Goal: Information Seeking & Learning: Learn about a topic

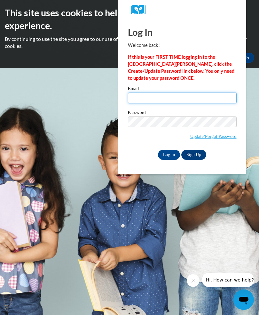
type input "Kbrown218@student.clayton.edu"
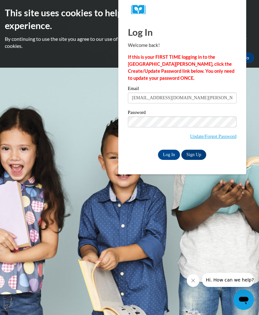
click at [169, 154] on input "Log In" at bounding box center [169, 155] width 22 height 10
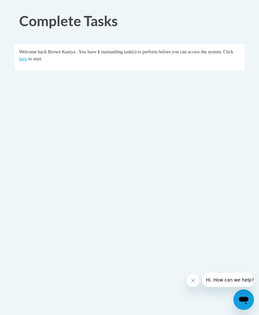
click at [19, 68] on fieldset "Welcome back Brown Kaniya . You have 1 outstanding task(s) to perform before yo…" at bounding box center [129, 57] width 230 height 27
click at [26, 57] on link "here" at bounding box center [23, 58] width 8 height 5
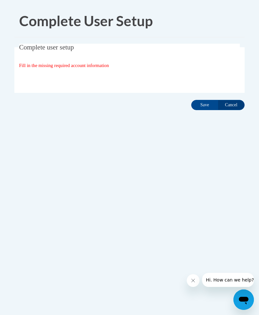
click at [209, 107] on input "Save" at bounding box center [204, 105] width 27 height 10
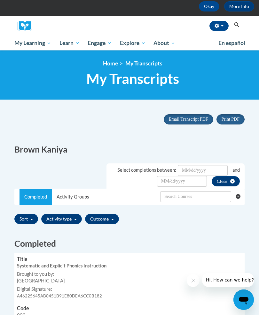
scroll to position [48, 0]
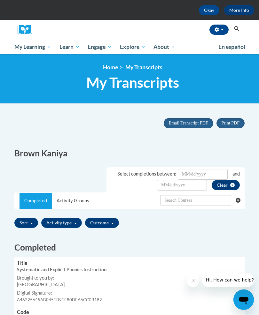
click at [0, 0] on span "My Course Progress" at bounding box center [0, 0] width 0 height 0
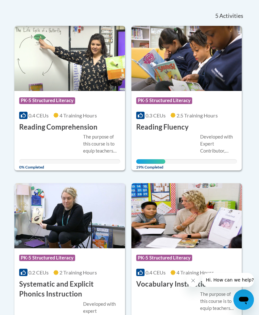
scroll to position [157, 0]
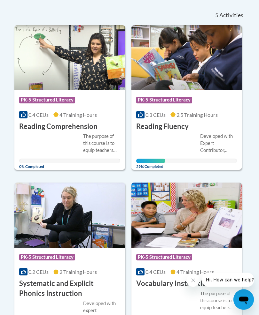
click at [225, 119] on div "Course Category: PK-5 Structured Literacy 0.3 CEUs 2.5 Training Hours COURSE Re…" at bounding box center [186, 111] width 111 height 41
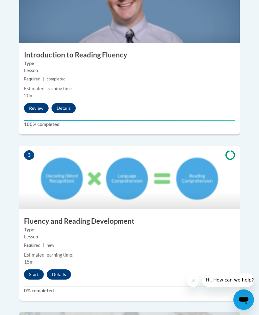
scroll to position [448, 0]
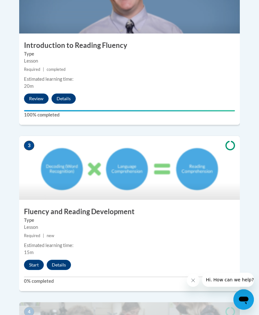
click at [32, 260] on button "Start" at bounding box center [34, 265] width 20 height 10
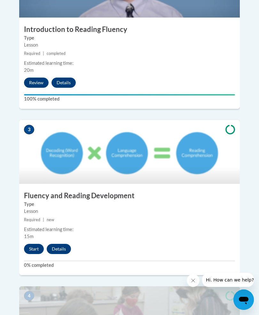
scroll to position [465, 0]
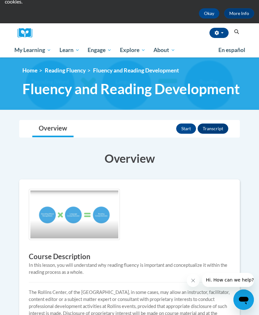
scroll to position [42, 0]
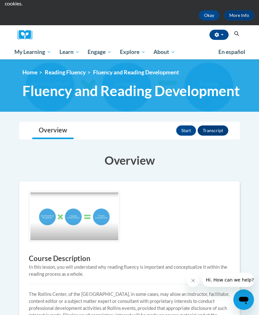
click at [181, 128] on button "Start" at bounding box center [186, 131] width 20 height 10
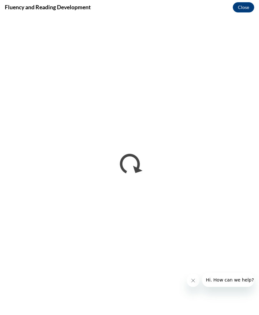
scroll to position [0, 0]
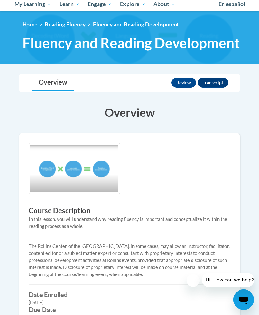
scroll to position [29, 0]
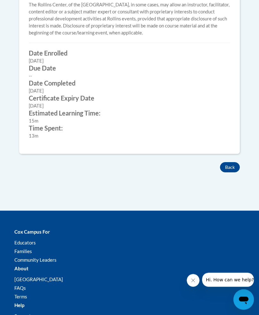
click at [230, 166] on button "Back" at bounding box center [230, 168] width 20 height 10
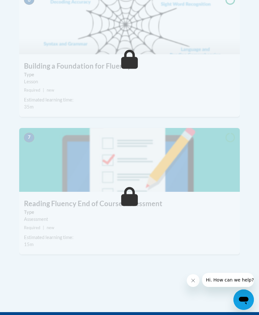
scroll to position [1061, 0]
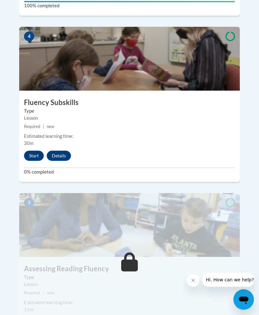
click at [28, 151] on button "Start" at bounding box center [34, 156] width 20 height 10
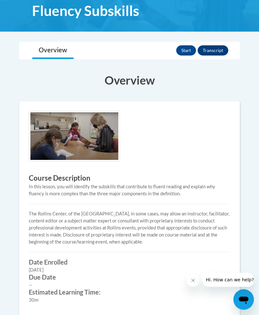
scroll to position [117, 0]
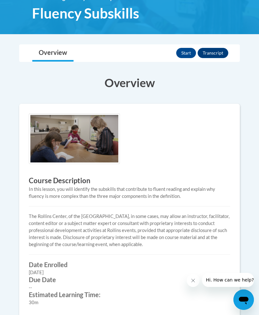
click at [185, 52] on button "Start" at bounding box center [186, 53] width 20 height 10
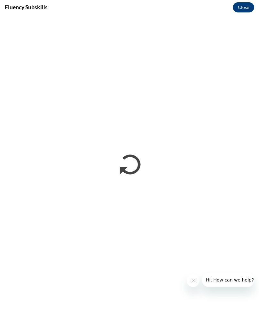
scroll to position [0, 0]
